Goal: Transaction & Acquisition: Purchase product/service

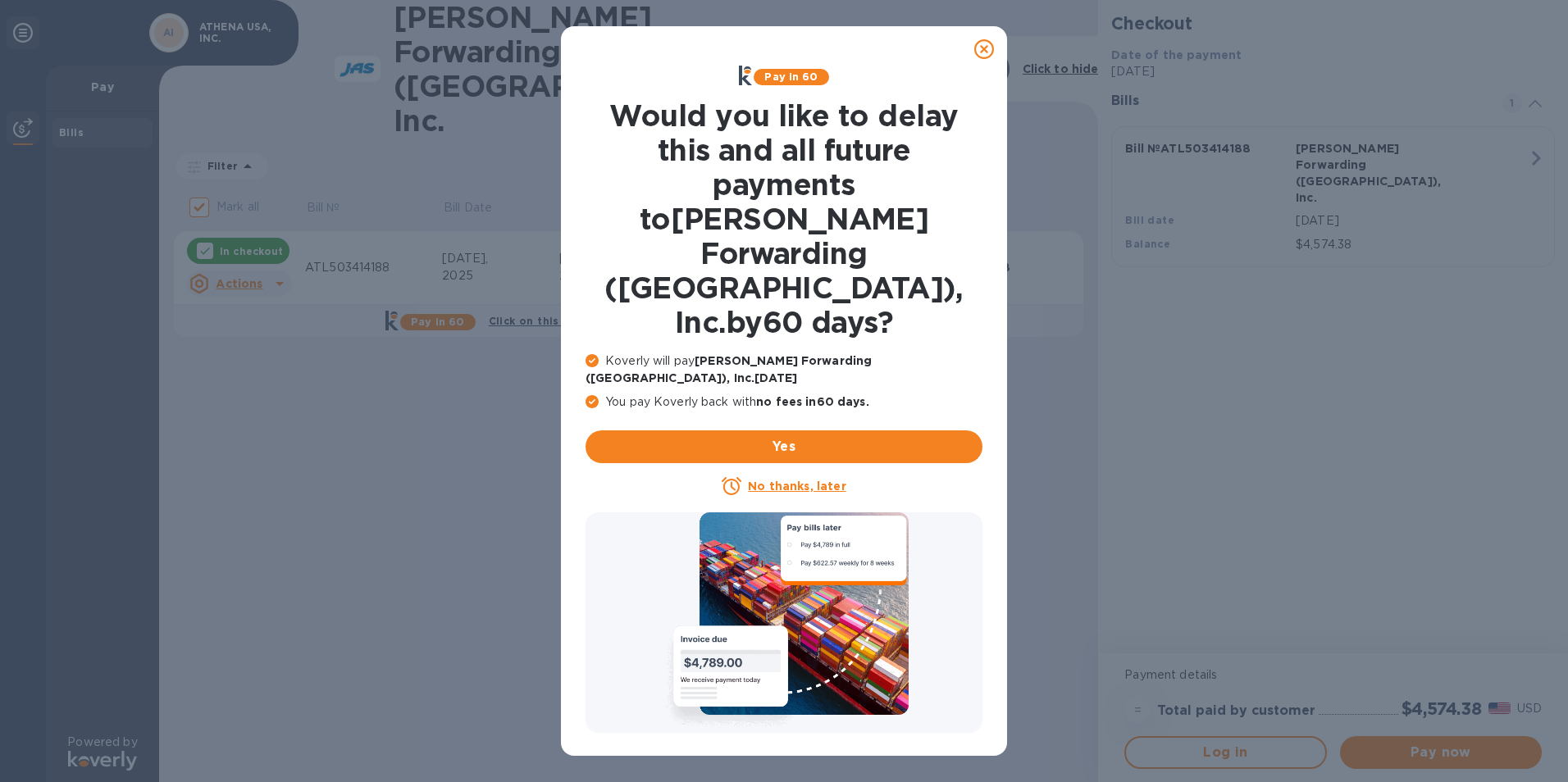
click at [781, 480] on u "No thanks, later" at bounding box center [796, 486] width 97 height 13
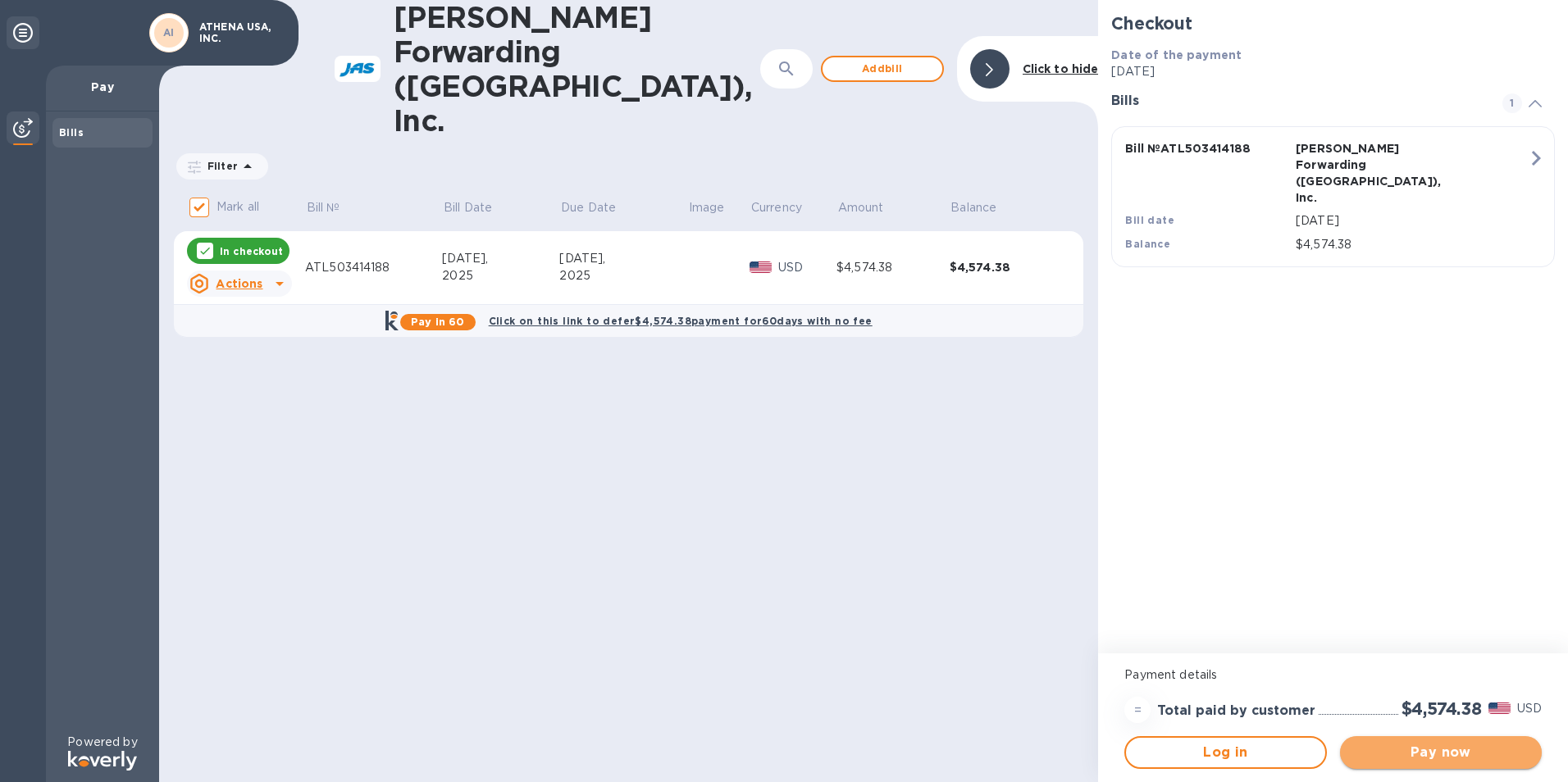
click at [1459, 755] on span "Pay now" at bounding box center [1440, 752] width 175 height 19
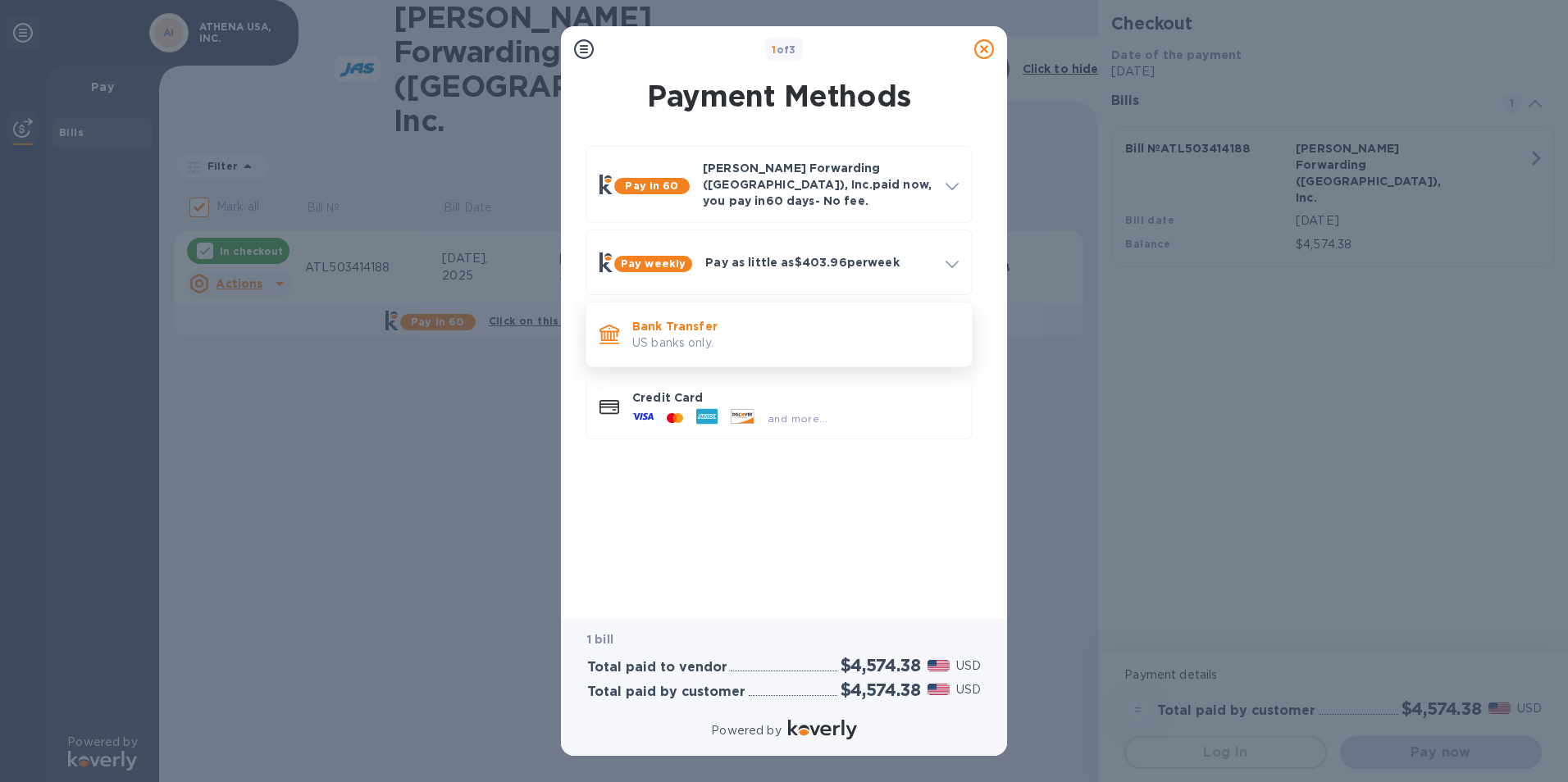
click at [676, 318] on p "Bank Transfer" at bounding box center [796, 326] width 327 height 16
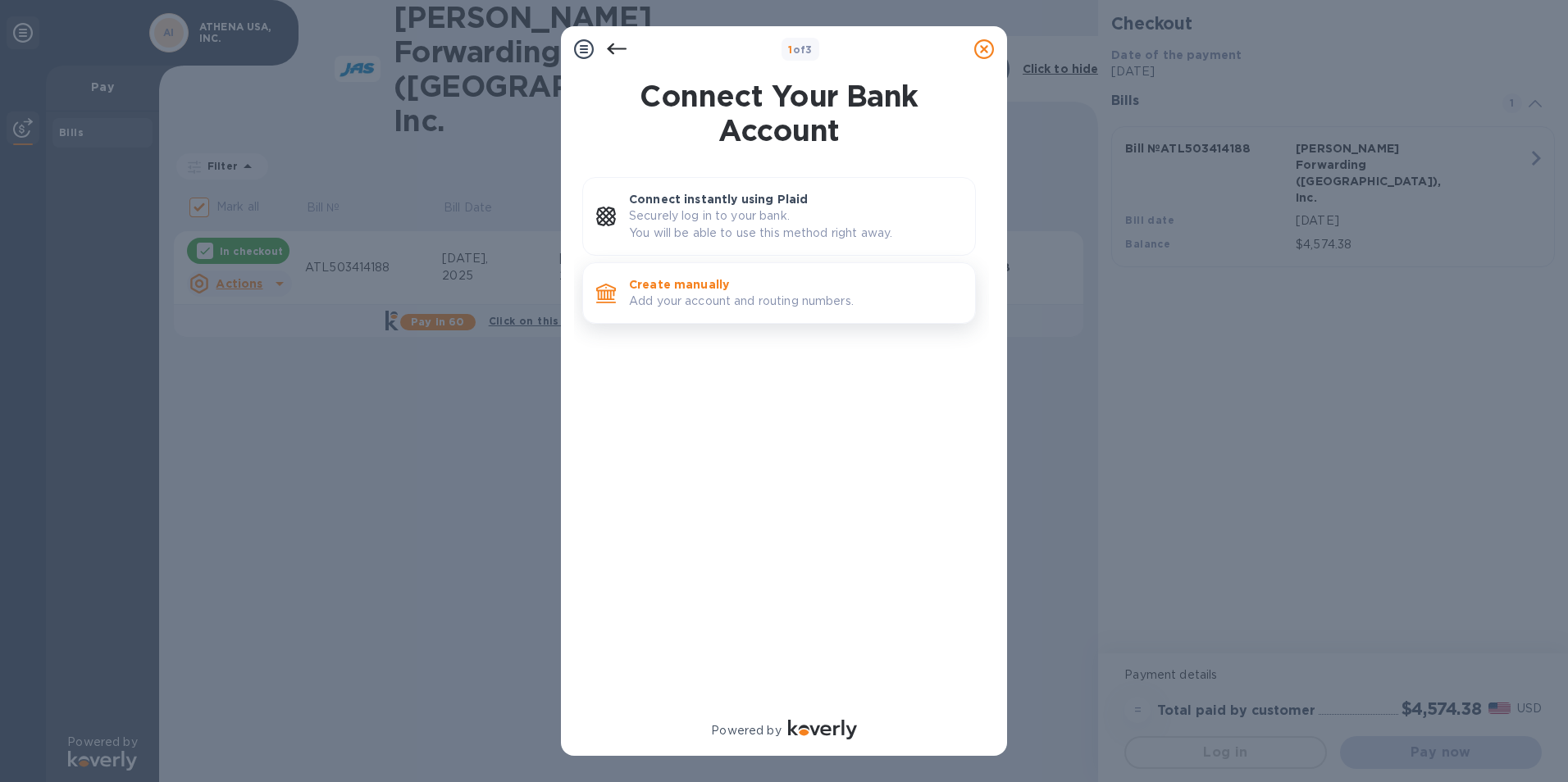
click at [686, 300] on p "Add your account and routing numbers." at bounding box center [795, 301] width 333 height 17
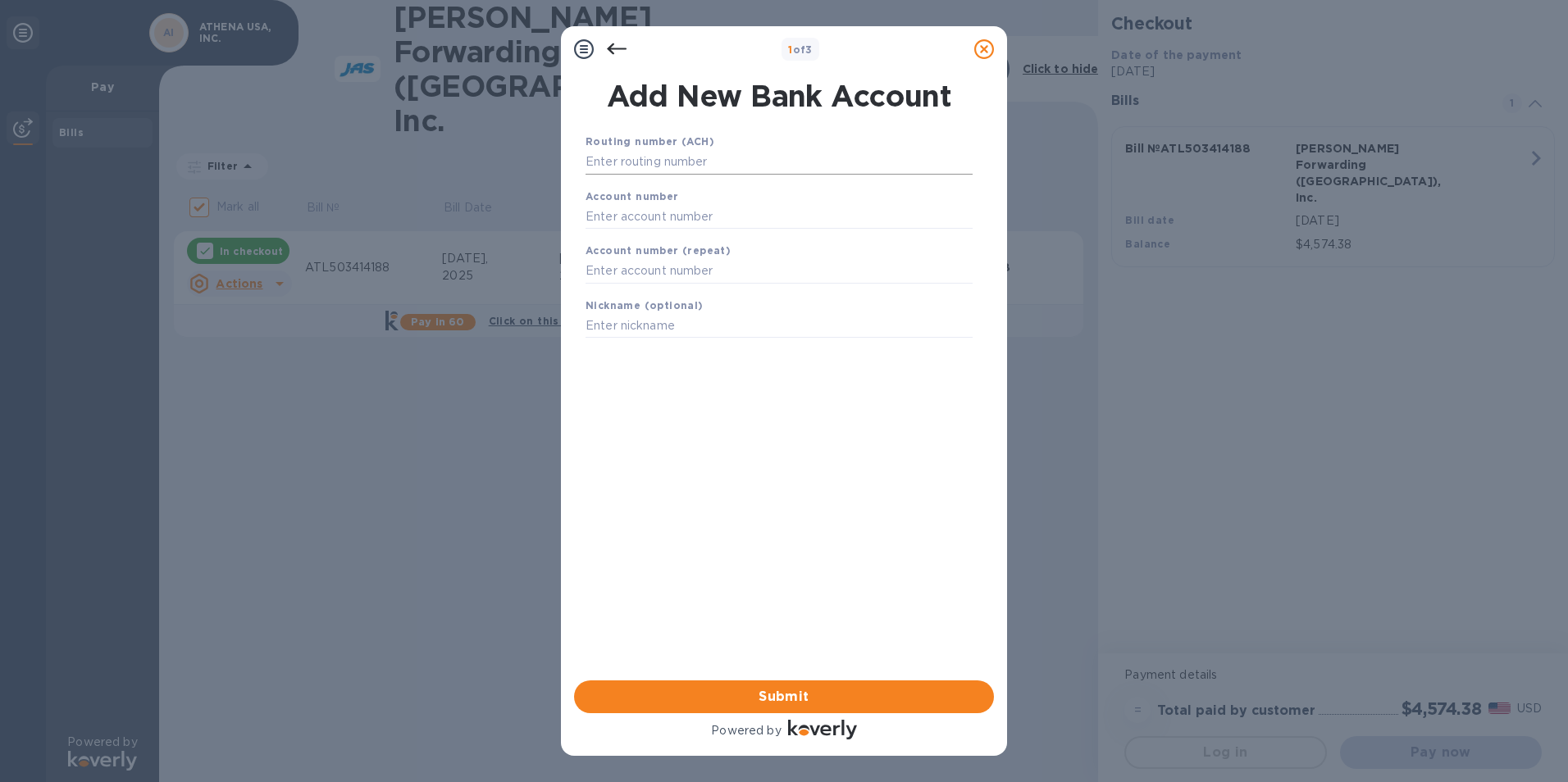
click at [684, 157] on input "text" at bounding box center [779, 162] width 387 height 25
type input "064109057"
type input "4505670"
type input "HERITAGE"
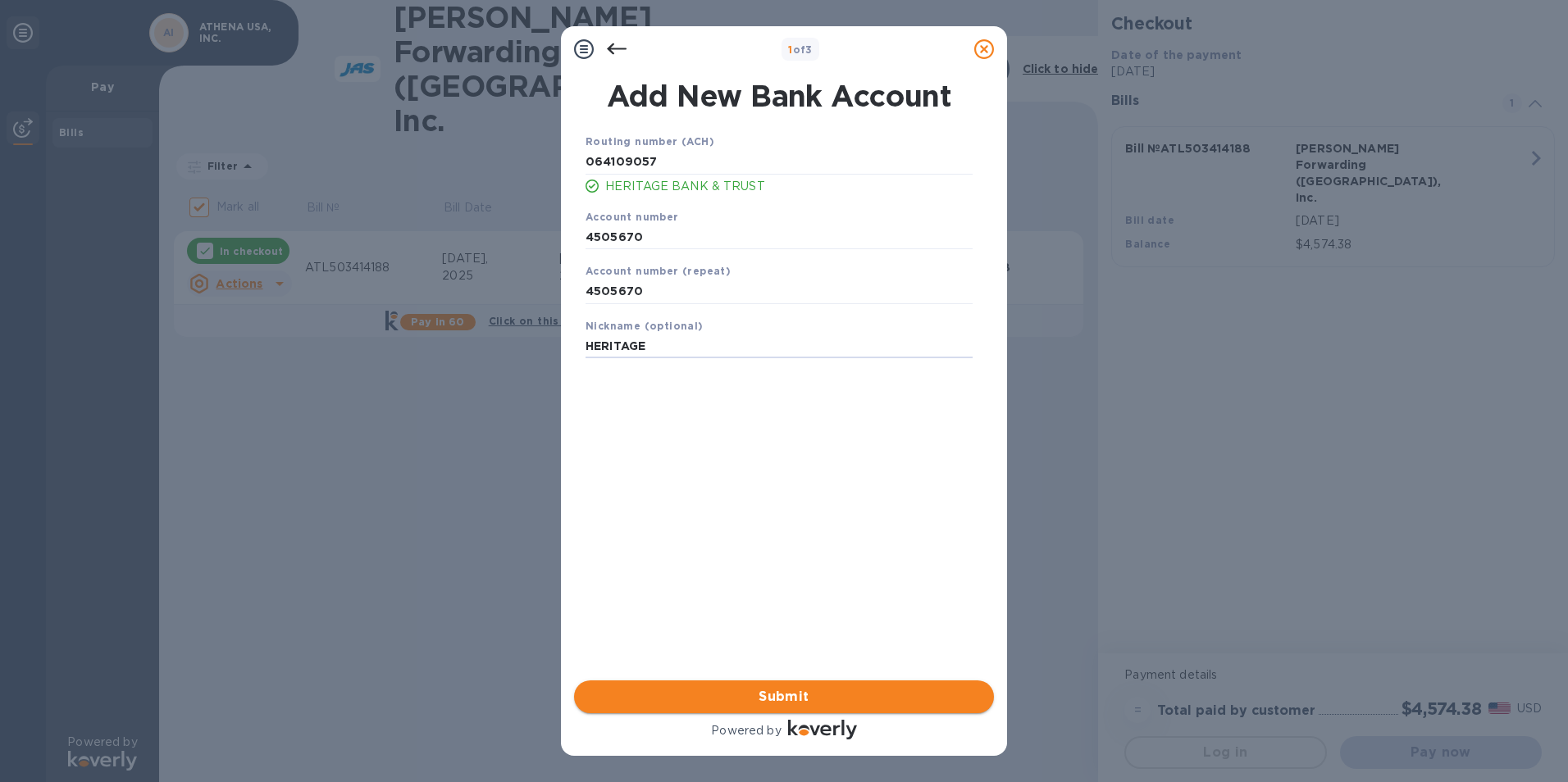
click at [770, 700] on span "Submit" at bounding box center [784, 697] width 394 height 19
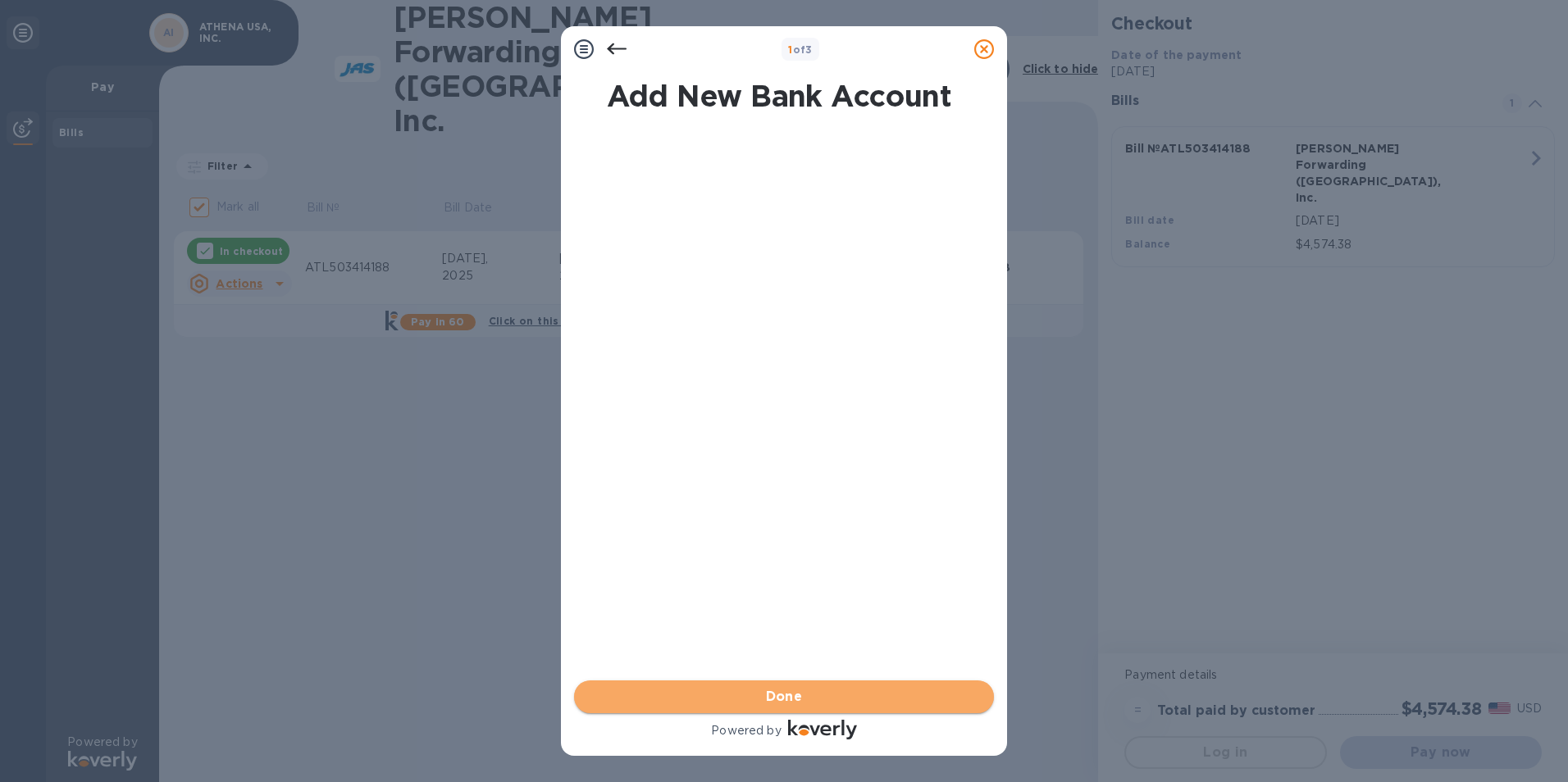
click at [748, 690] on span "Done" at bounding box center [784, 697] width 394 height 19
